Goal: Task Accomplishment & Management: Manage account settings

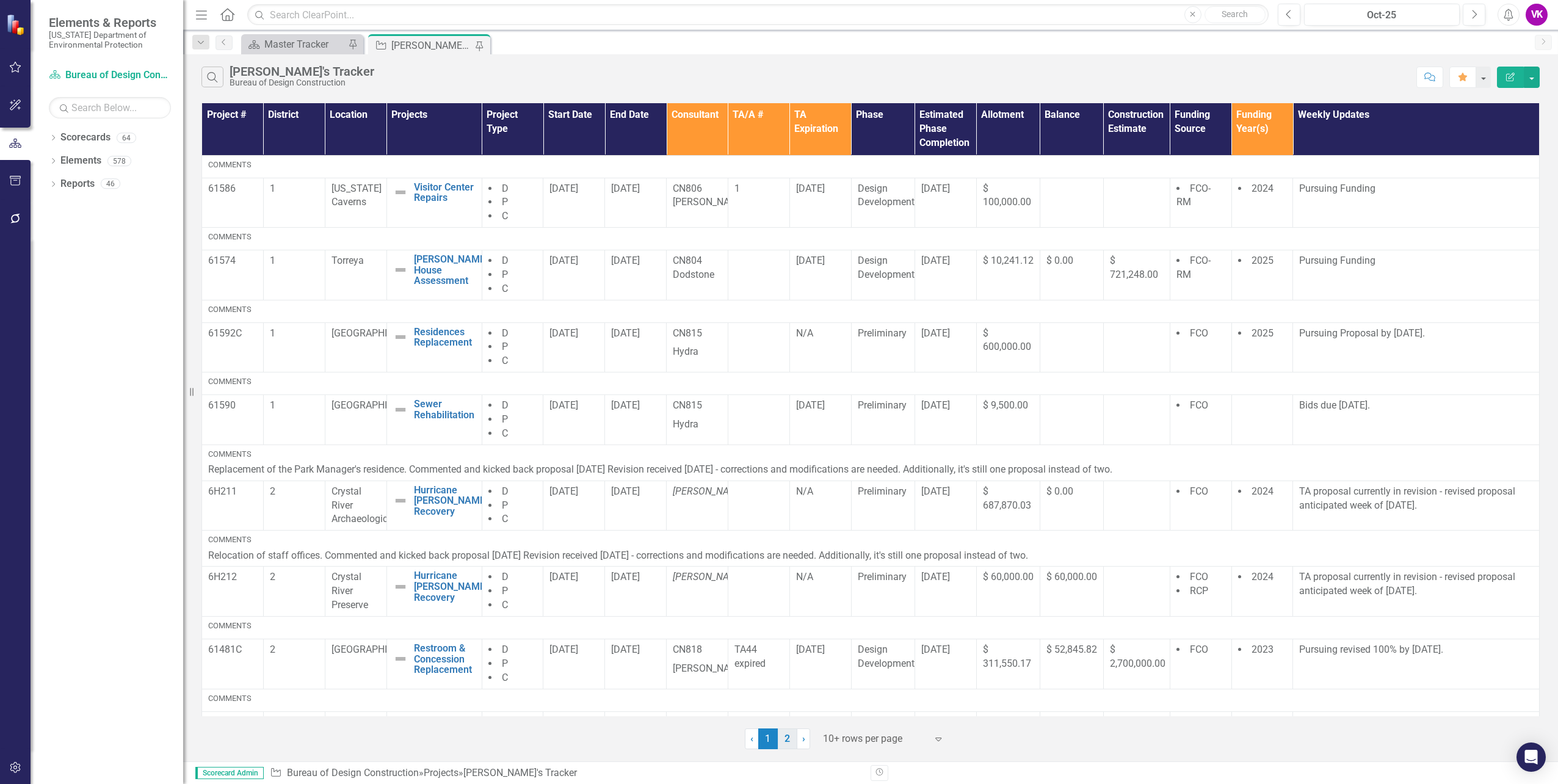
click at [784, 741] on link "2" at bounding box center [787, 739] width 20 height 21
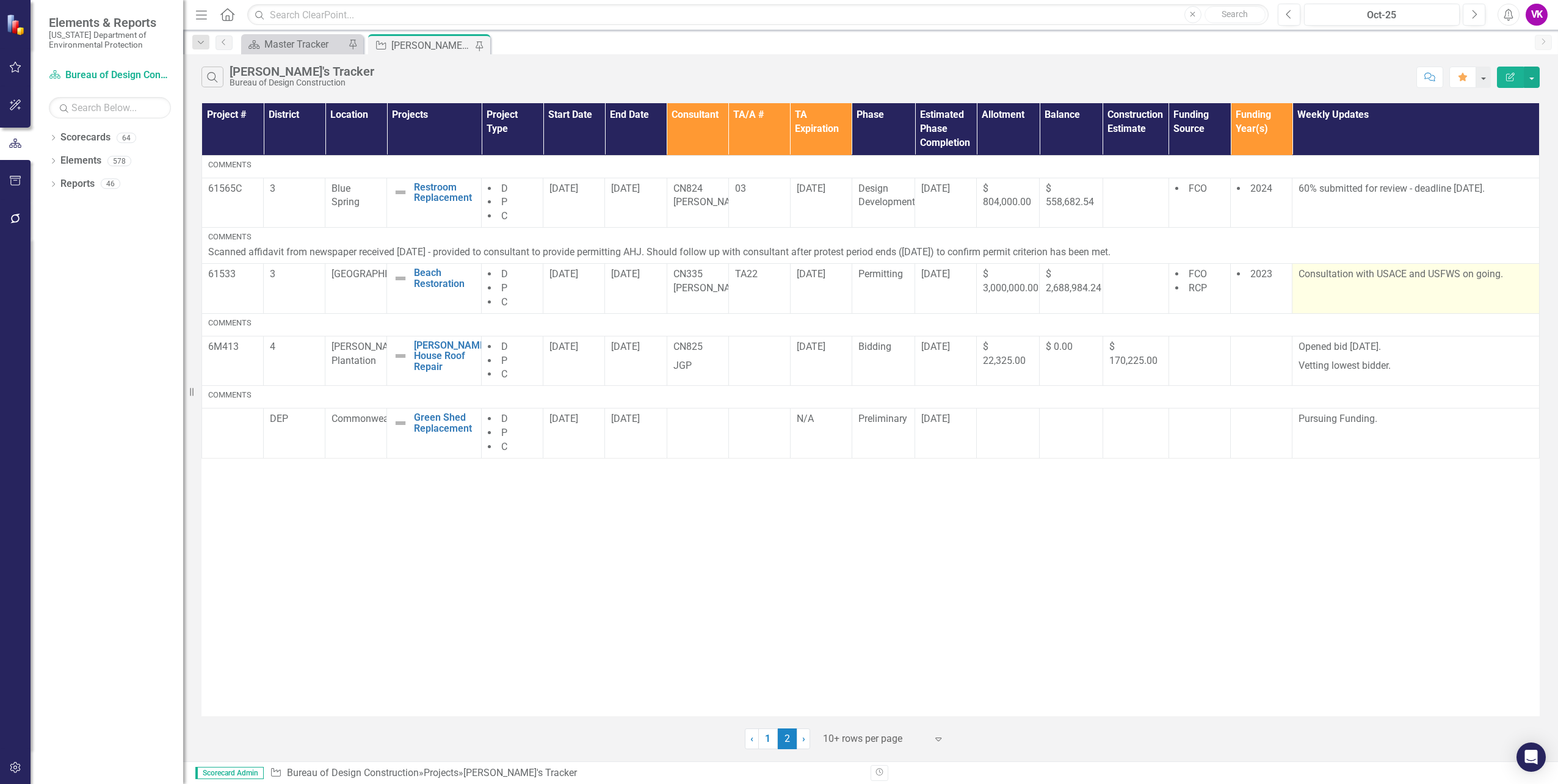
click at [1298, 274] on td "Consultation with USACE and USFWS on going." at bounding box center [1416, 289] width 247 height 50
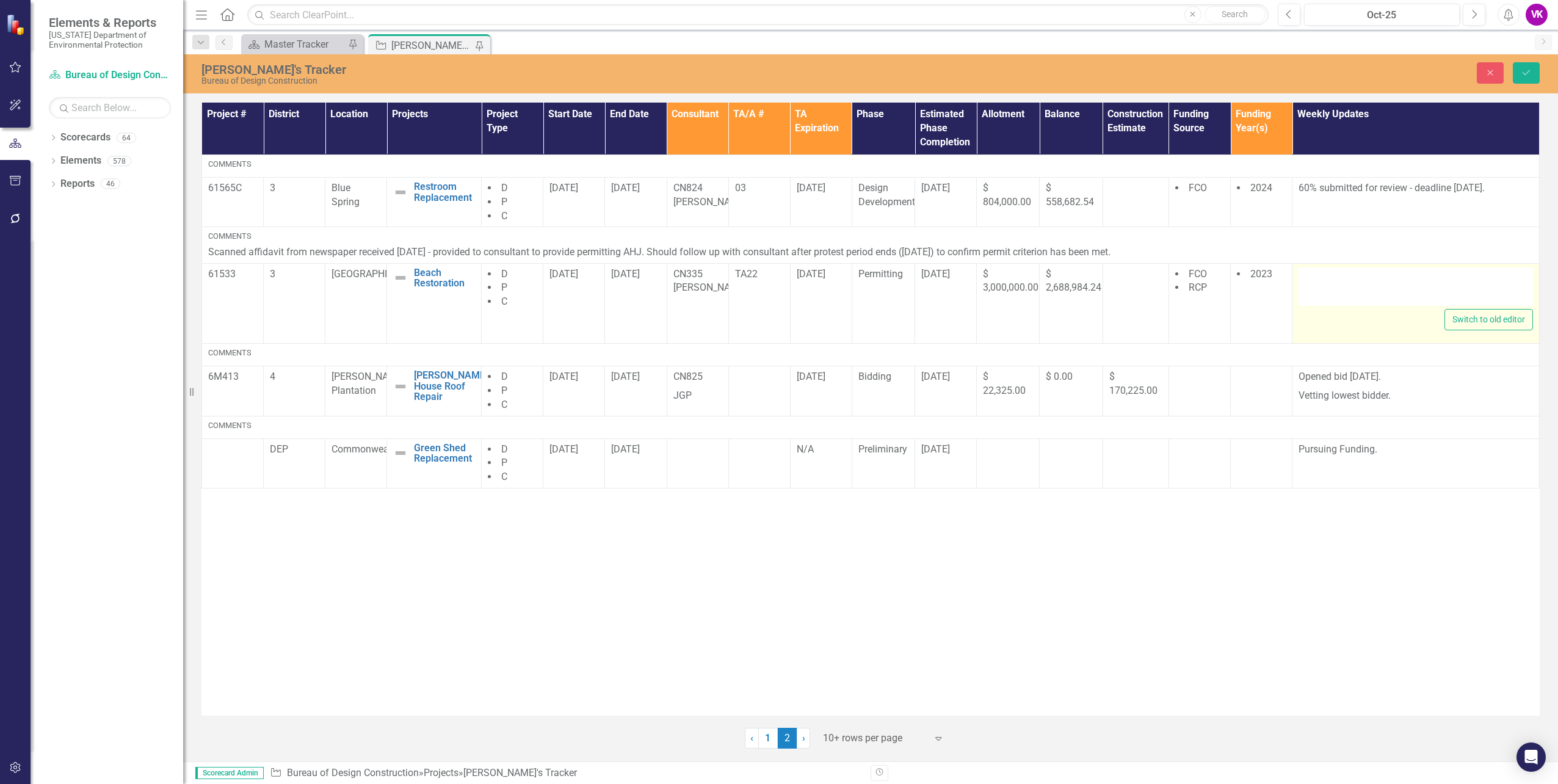
type textarea "<p>Consultation with USACE and USFWS on going.</p>"
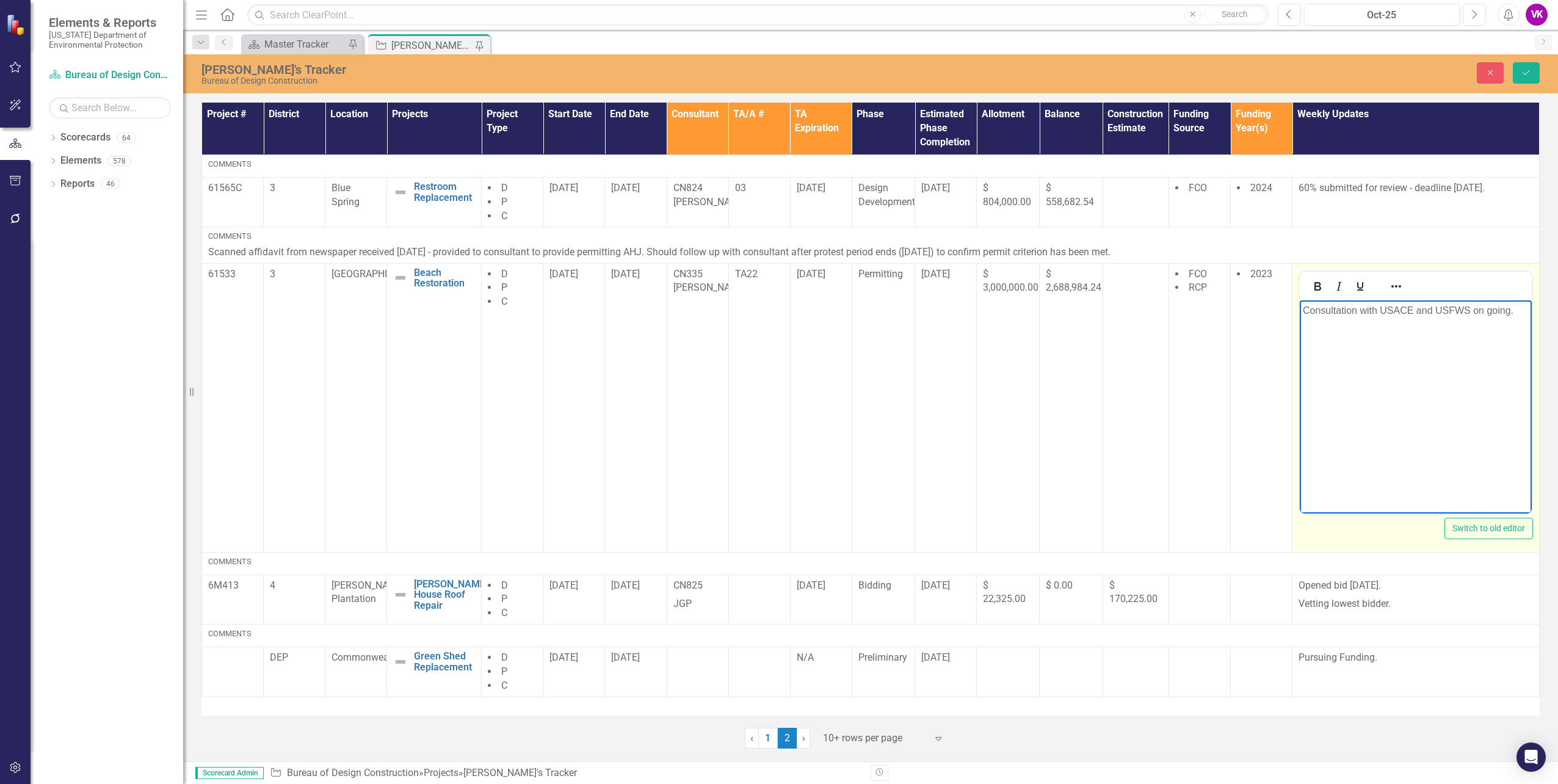
click at [1472, 311] on p "Consultation with USACE and USFWS on going." at bounding box center [1416, 310] width 226 height 14
click at [1525, 73] on icon "Save" at bounding box center [1526, 72] width 11 height 9
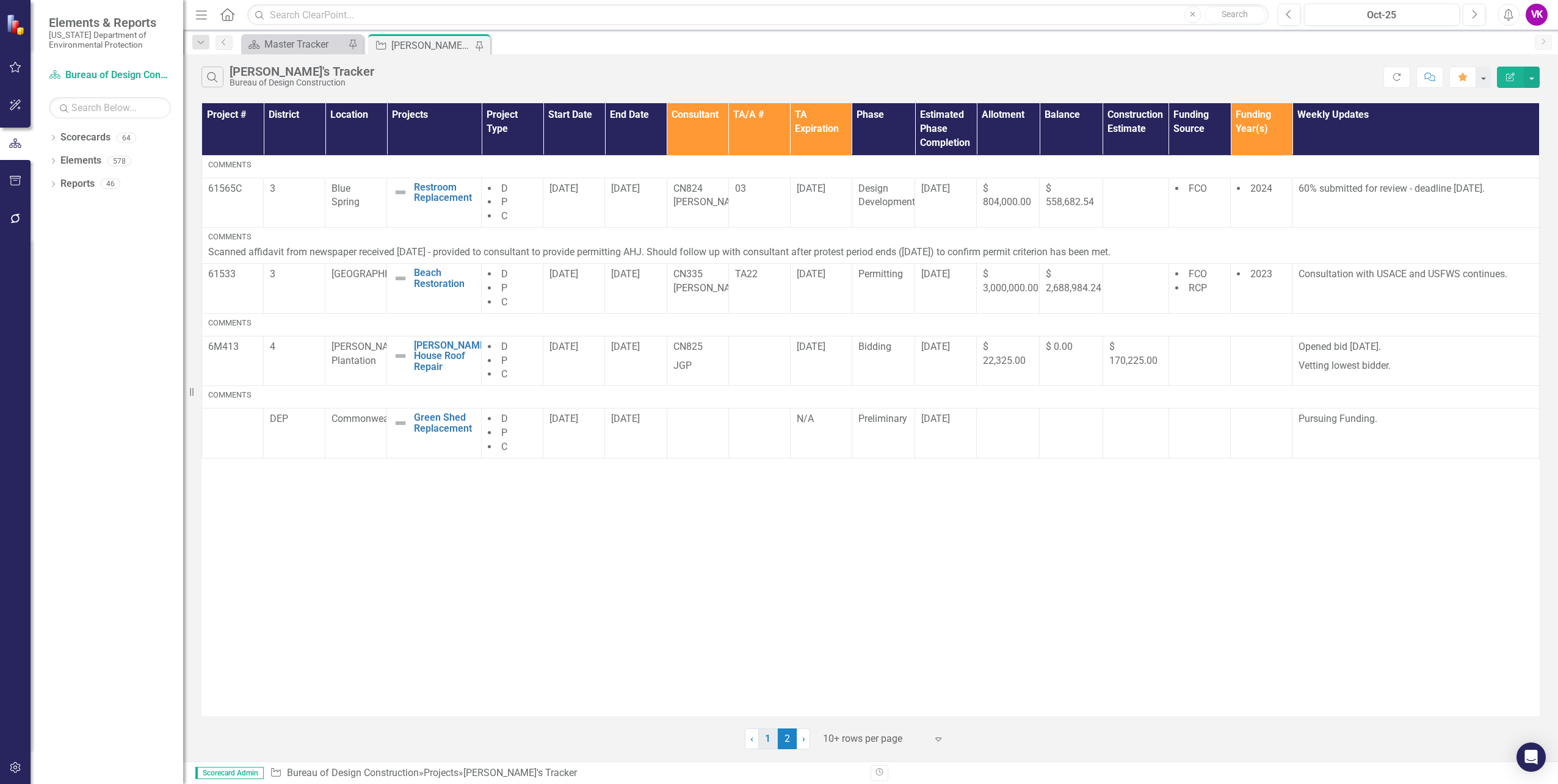
click at [767, 742] on link "1" at bounding box center [767, 739] width 20 height 21
